Goal: Task Accomplishment & Management: Use online tool/utility

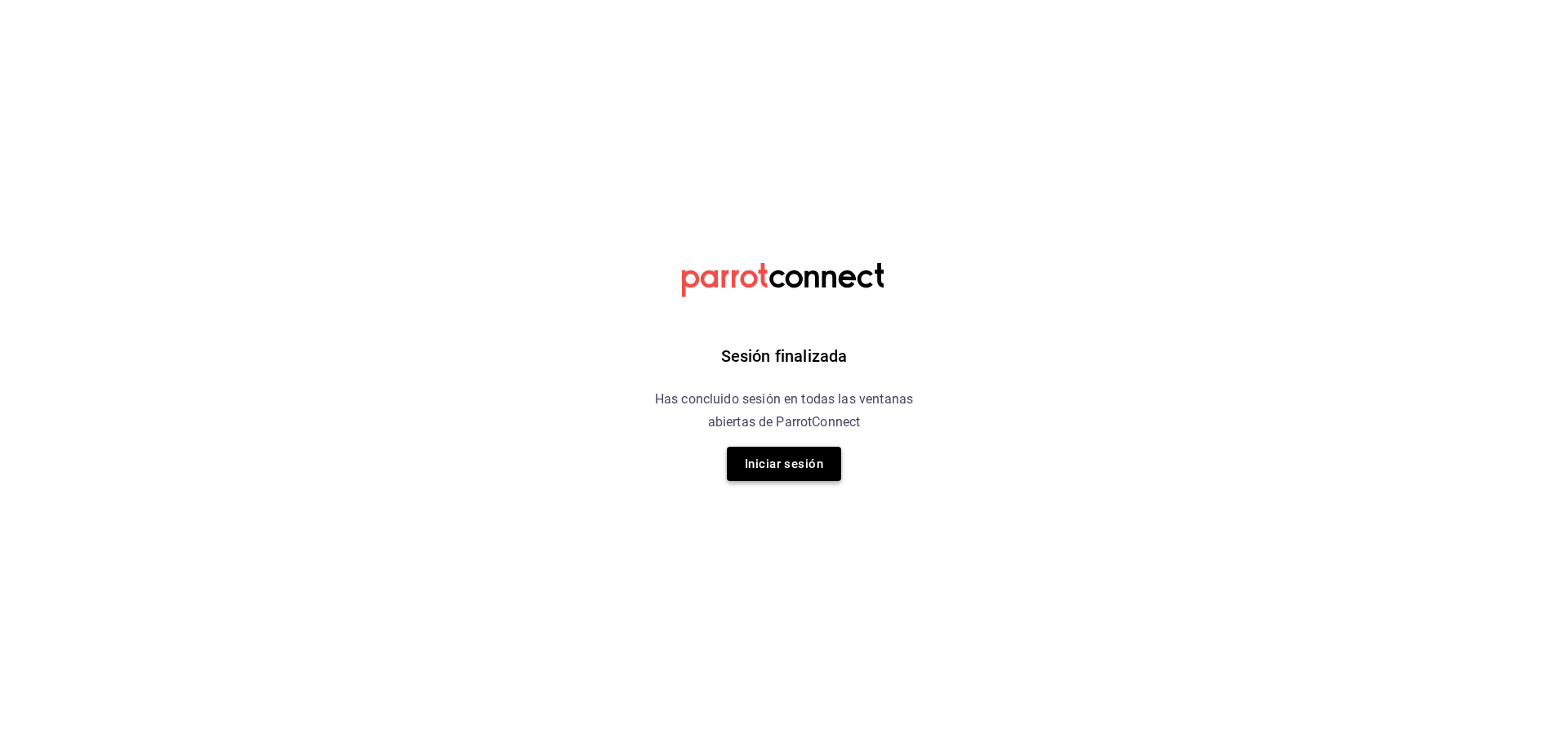
click at [786, 449] on button "Iniciar sesión" at bounding box center [784, 464] width 114 height 34
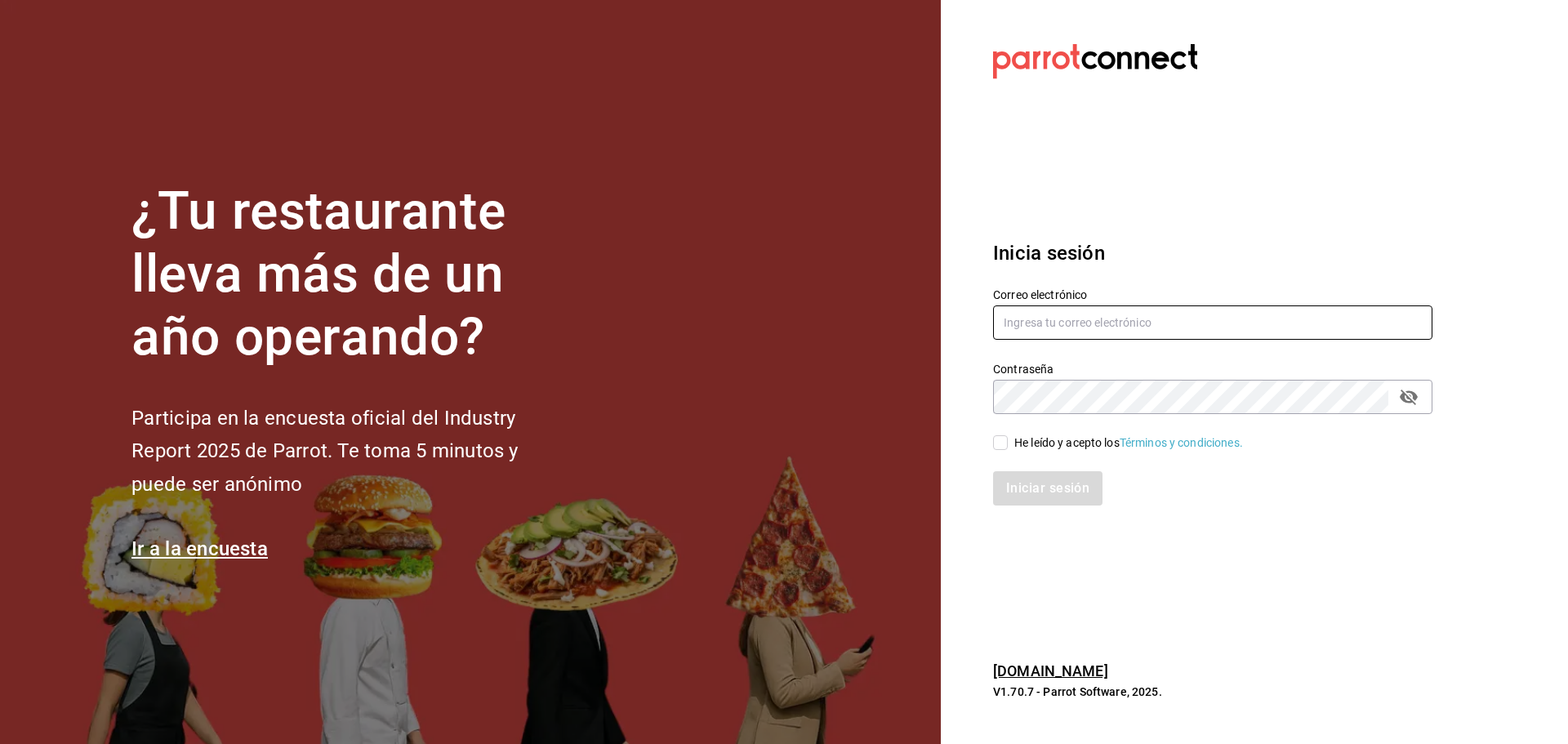
type input "[EMAIL_ADDRESS][DOMAIN_NAME]"
click at [1399, 390] on button "passwordField" at bounding box center [1409, 396] width 28 height 28
click at [1007, 433] on div "He leído y acepto los Términos y condiciones." at bounding box center [1203, 433] width 459 height 38
click at [1007, 448] on input "He leído y acepto los Términos y condiciones." at bounding box center [1001, 442] width 14 height 14
checkbox input "true"
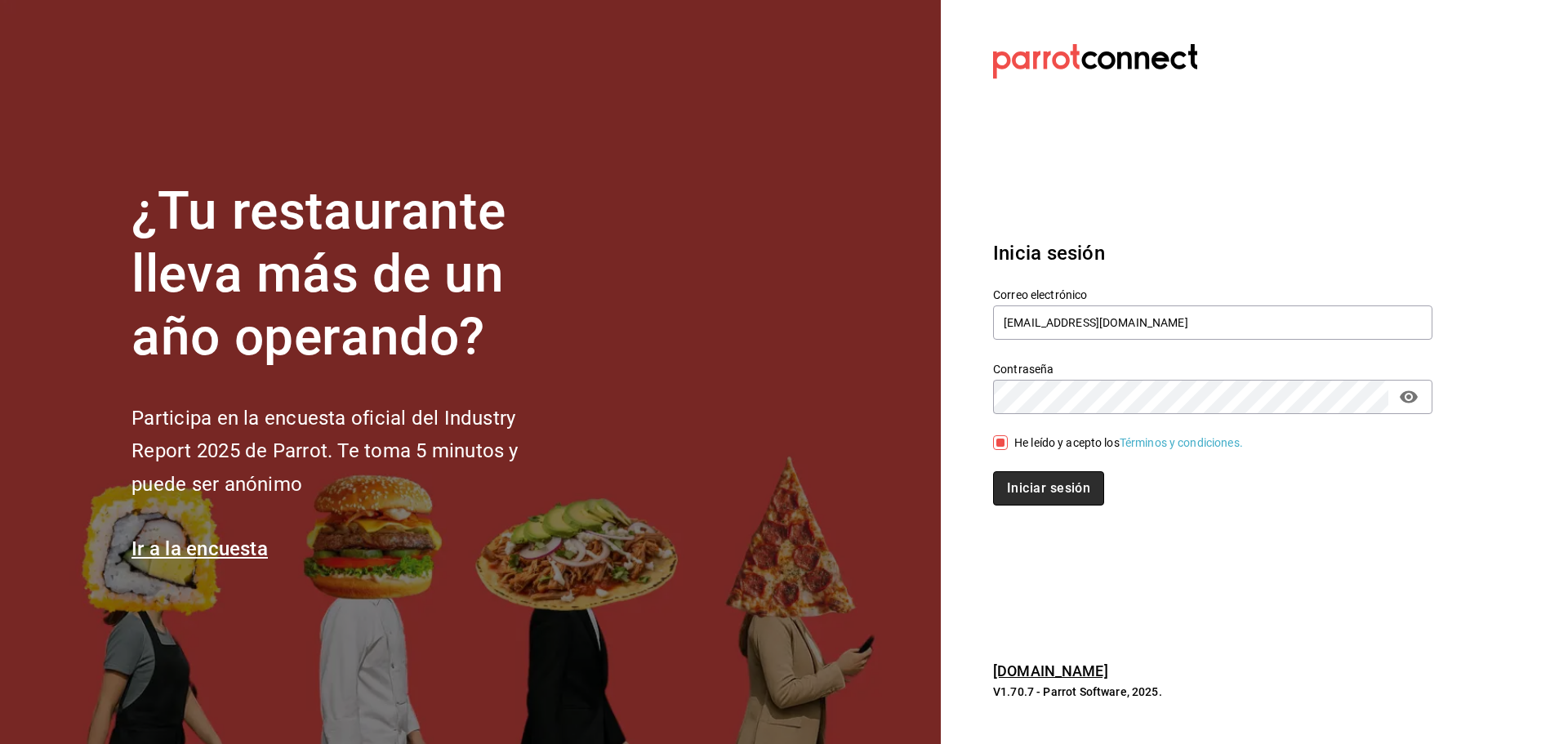
click at [1021, 487] on button "Iniciar sesión" at bounding box center [1048, 488] width 111 height 34
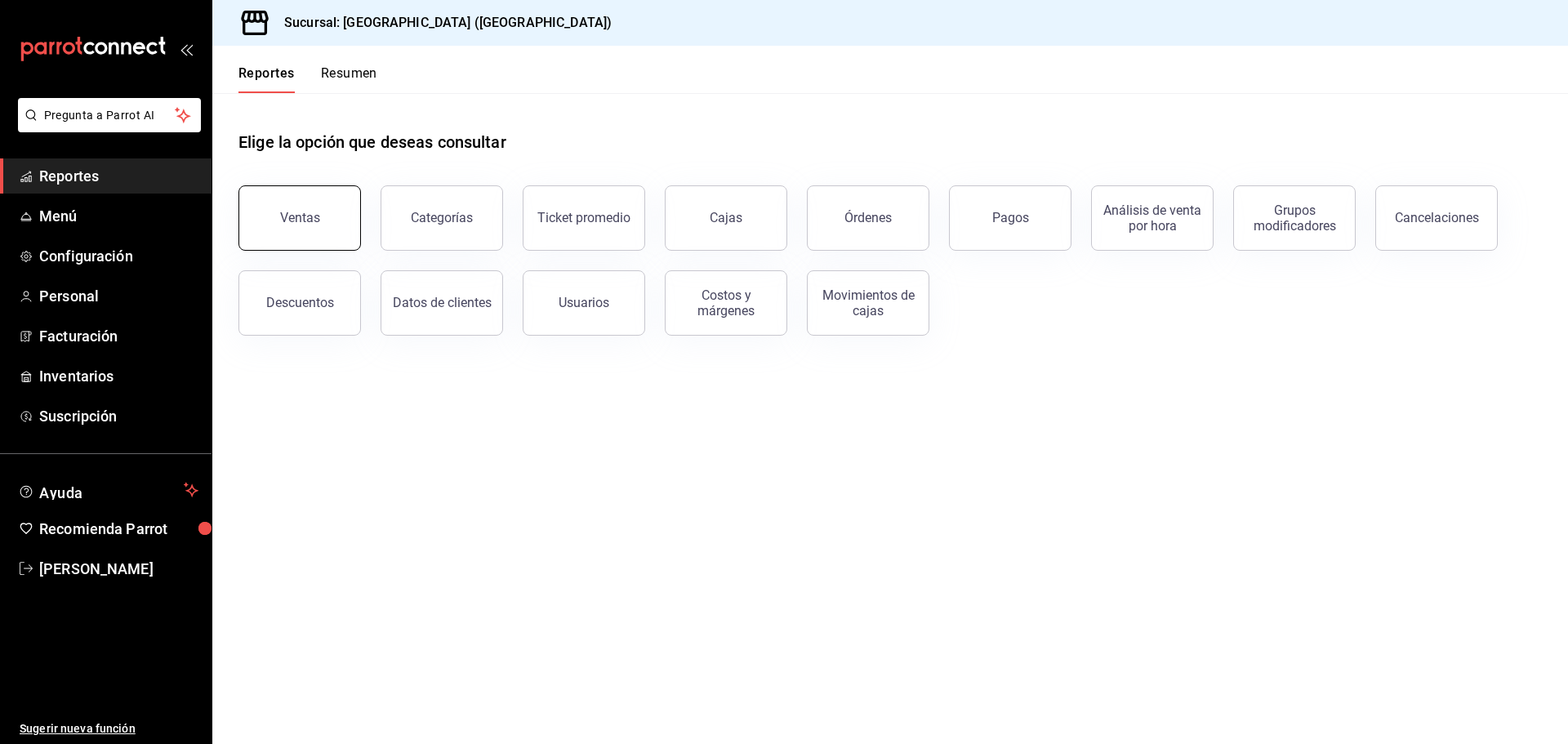
click at [275, 209] on button "Ventas" at bounding box center [300, 218] width 122 height 66
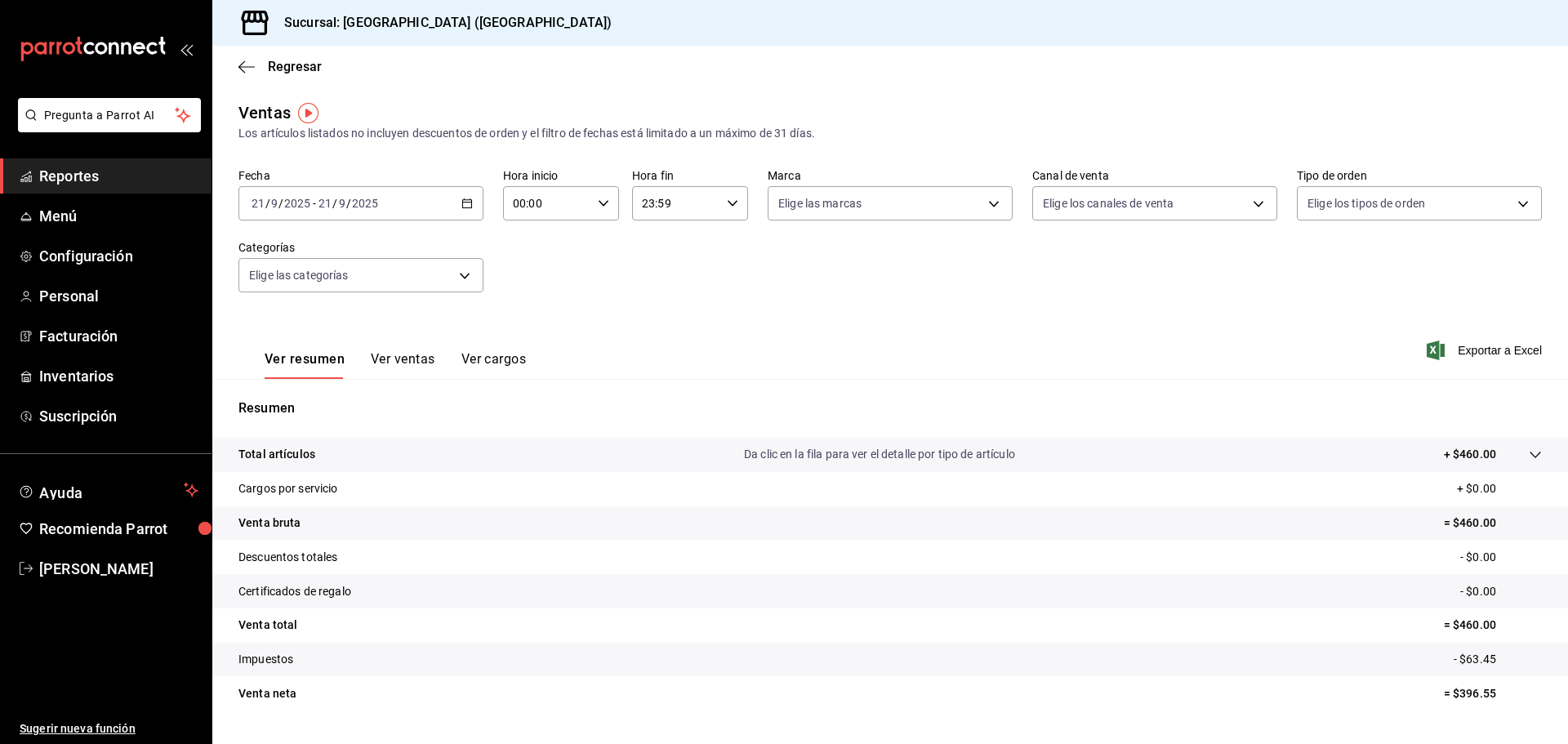
click at [461, 202] on icon "button" at bounding box center [467, 203] width 12 height 12
click at [285, 286] on span "Ayer" at bounding box center [315, 289] width 127 height 17
click at [1466, 349] on span "Exportar a Excel" at bounding box center [1486, 350] width 112 height 20
